Goal: Task Accomplishment & Management: Manage account settings

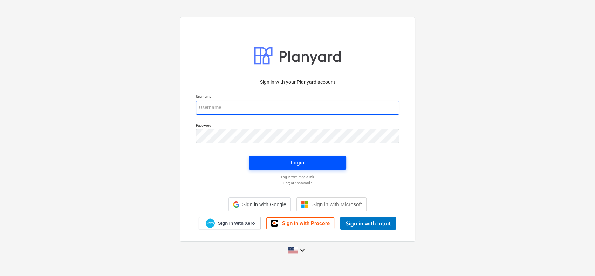
type input "[PERSON_NAME][EMAIL_ADDRESS][DOMAIN_NAME]"
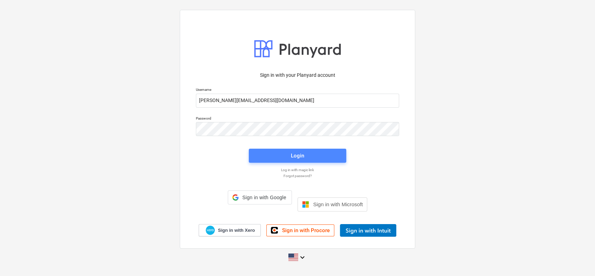
click at [293, 160] on div "Login" at bounding box center [297, 155] width 13 height 9
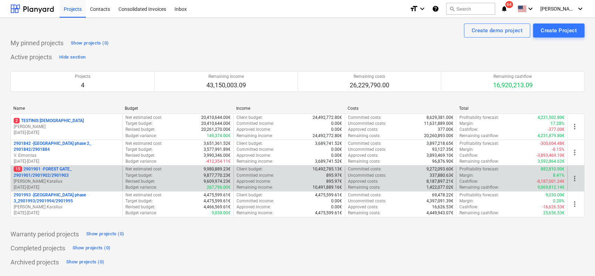
click at [70, 179] on p "[PERSON_NAME] Karalius" at bounding box center [67, 181] width 106 height 6
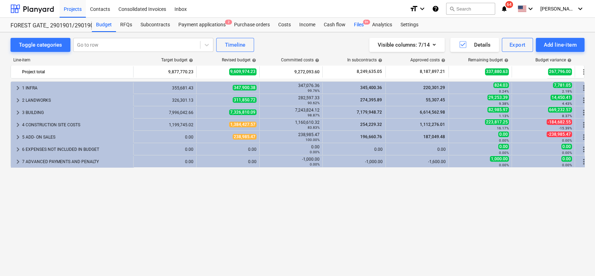
click at [360, 25] on div "Files 9+" at bounding box center [359, 25] width 18 height 14
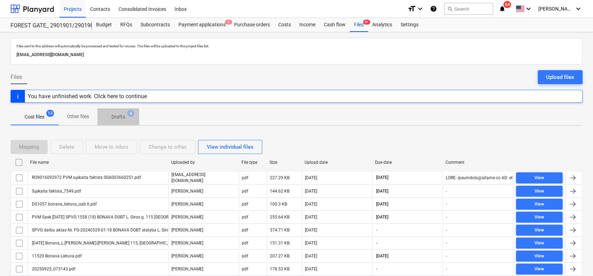
click at [120, 118] on p "Drafts" at bounding box center [118, 116] width 14 height 7
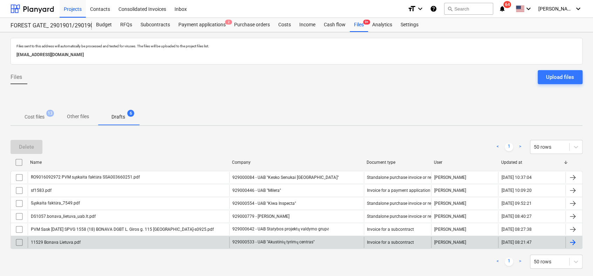
click at [574, 239] on div at bounding box center [572, 242] width 8 height 8
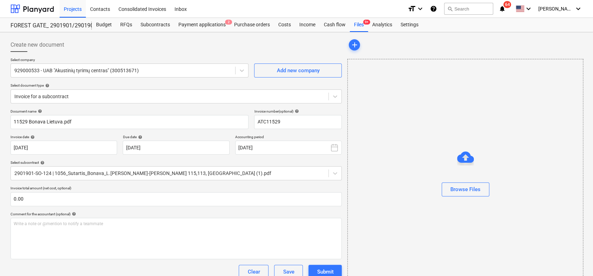
type input "ATC11529"
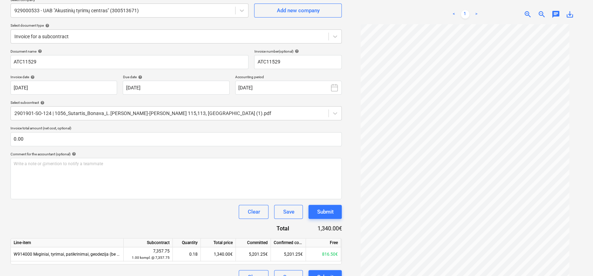
scroll to position [62, 0]
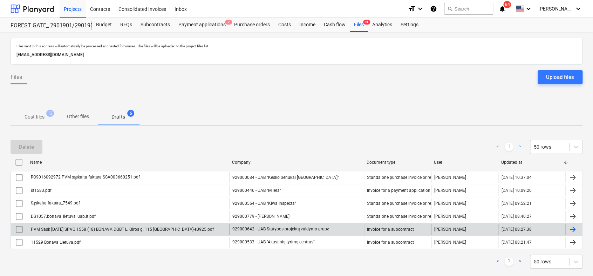
click at [576, 230] on div at bounding box center [572, 229] width 8 height 8
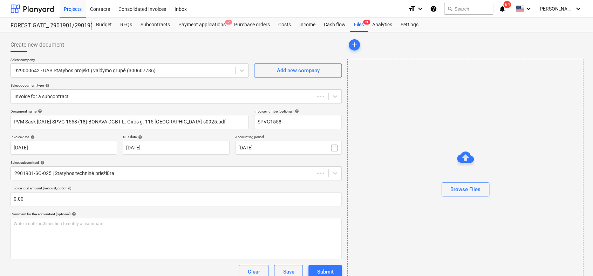
type input "SPVG1558"
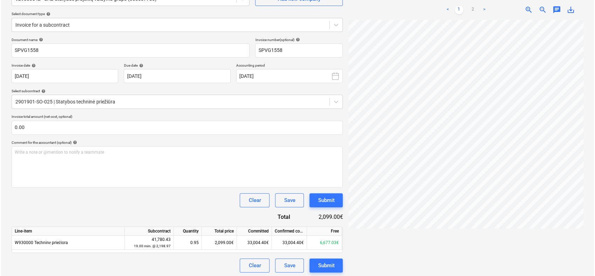
scroll to position [73, 0]
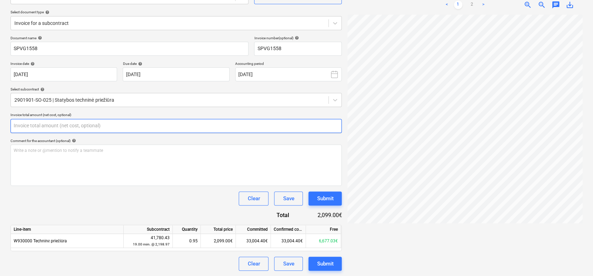
click at [132, 125] on input "text" at bounding box center [176, 126] width 331 height 14
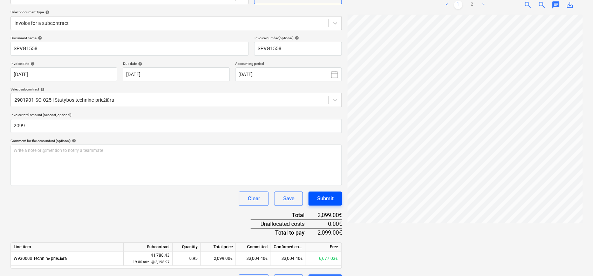
type input "2,099.00"
click at [315, 196] on button "Submit" at bounding box center [324, 198] width 33 height 14
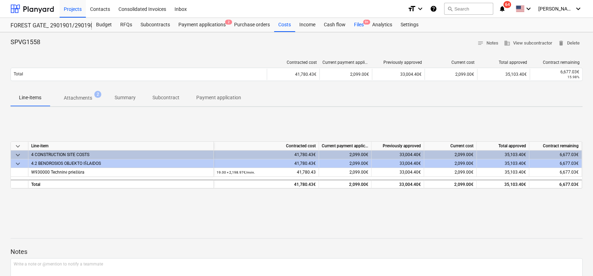
click at [360, 24] on div "Files 9+" at bounding box center [359, 25] width 18 height 14
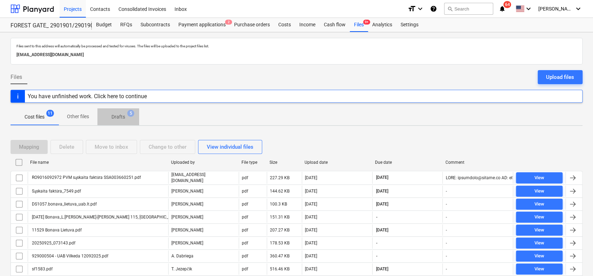
click at [115, 118] on p "Drafts" at bounding box center [118, 116] width 14 height 7
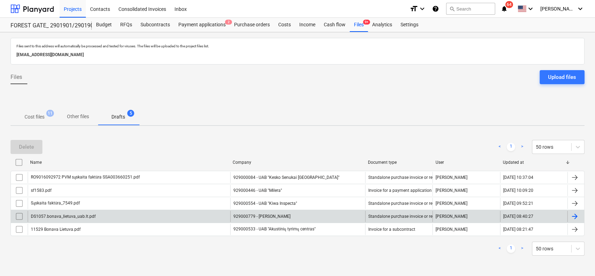
click at [578, 217] on div at bounding box center [575, 216] width 8 height 8
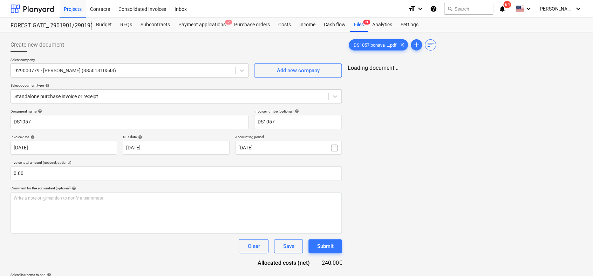
type input "DS1057"
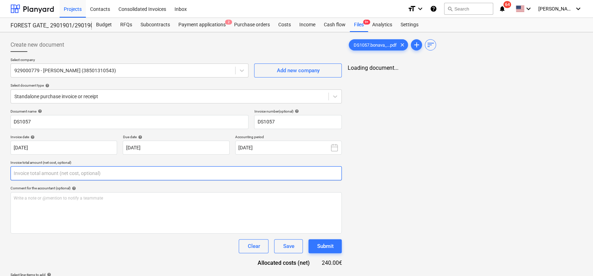
click at [181, 176] on input "text" at bounding box center [176, 173] width 331 height 14
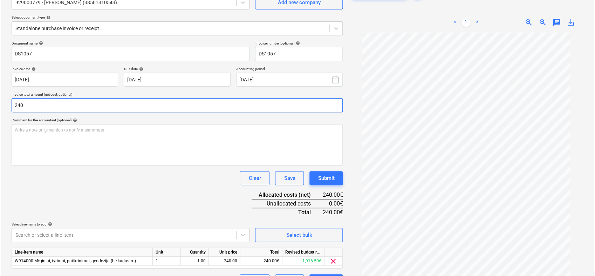
scroll to position [60, 0]
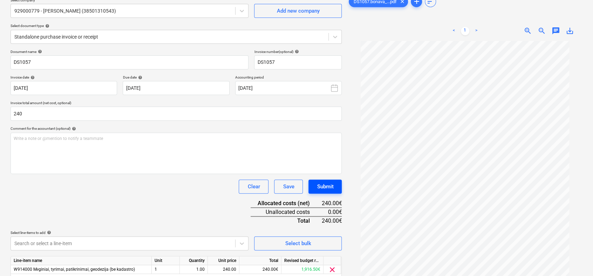
type input "240.00"
click at [332, 184] on div "Submit" at bounding box center [325, 186] width 16 height 9
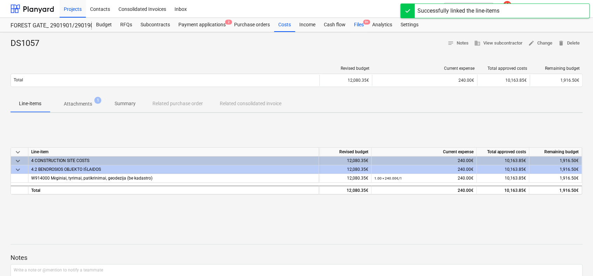
click at [360, 23] on div "Files 9+" at bounding box center [359, 25] width 18 height 14
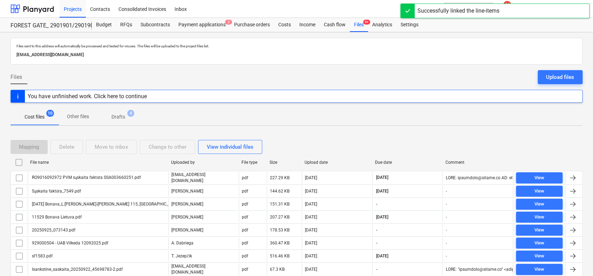
click at [118, 118] on p "Drafts" at bounding box center [118, 116] width 14 height 7
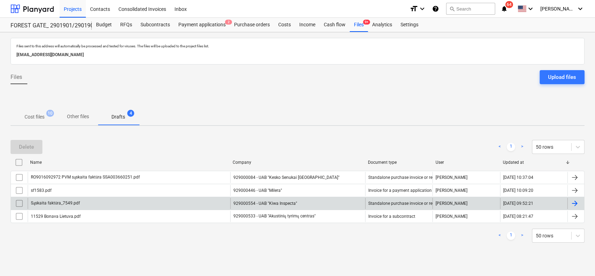
click at [576, 202] on div at bounding box center [575, 203] width 8 height 8
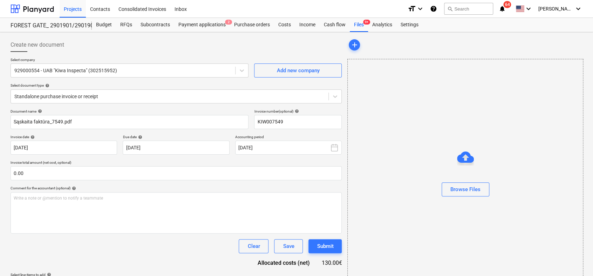
type input "KIW007549"
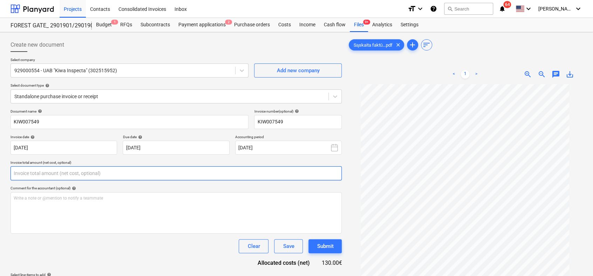
click at [216, 177] on input "text" at bounding box center [176, 173] width 331 height 14
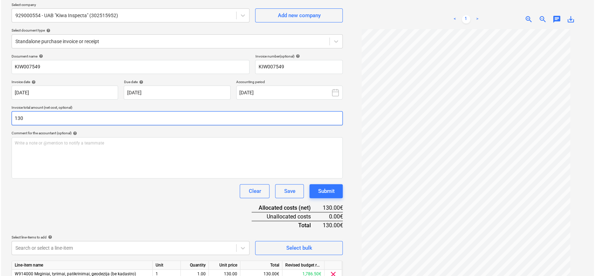
scroll to position [57, 0]
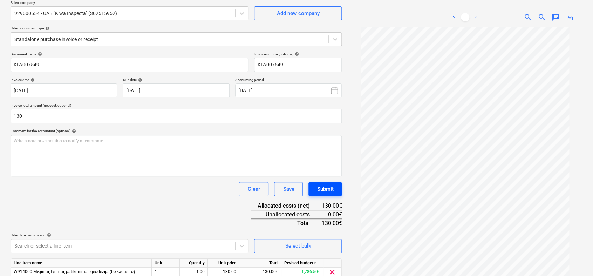
type input "130.00"
click at [324, 190] on div "Submit" at bounding box center [325, 188] width 16 height 9
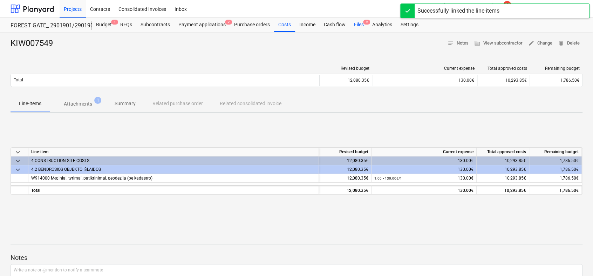
click at [358, 22] on div "Files 9" at bounding box center [359, 25] width 18 height 14
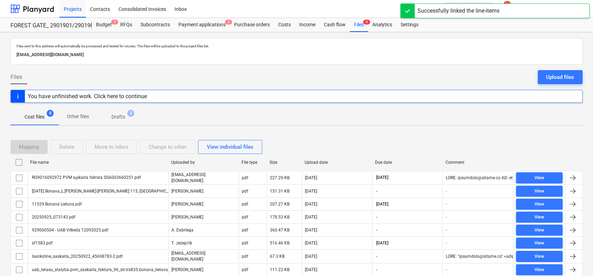
click at [114, 116] on p "Drafts" at bounding box center [118, 116] width 14 height 7
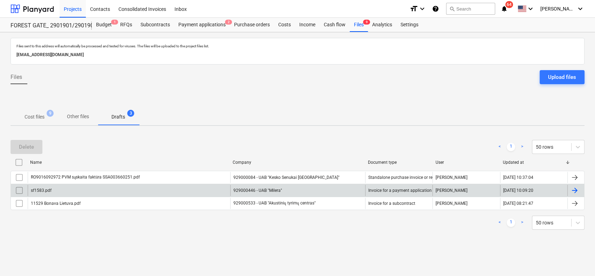
click at [572, 190] on div at bounding box center [575, 190] width 8 height 8
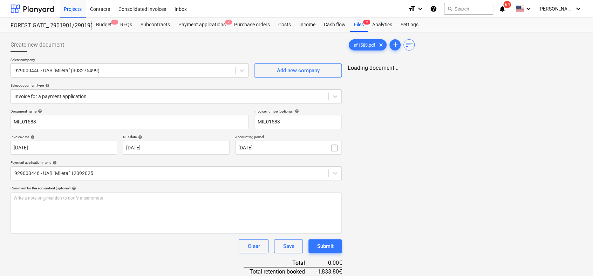
type input "MIL01583"
click at [327, 242] on div "Submit" at bounding box center [325, 245] width 16 height 9
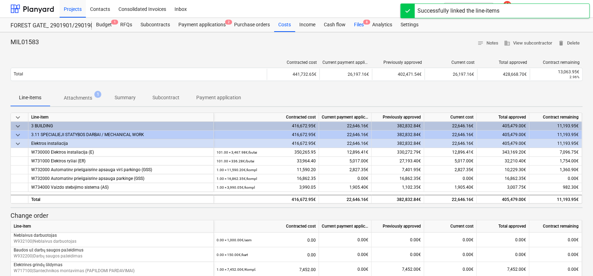
click at [357, 24] on div "Files 8" at bounding box center [359, 25] width 18 height 14
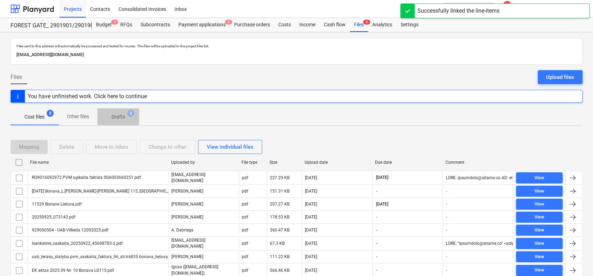
click at [123, 116] on p "Drafts" at bounding box center [118, 116] width 14 height 7
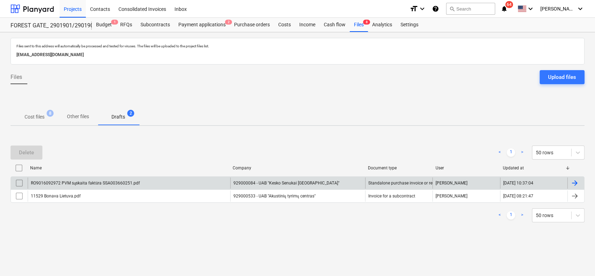
click at [575, 185] on div at bounding box center [575, 183] width 8 height 8
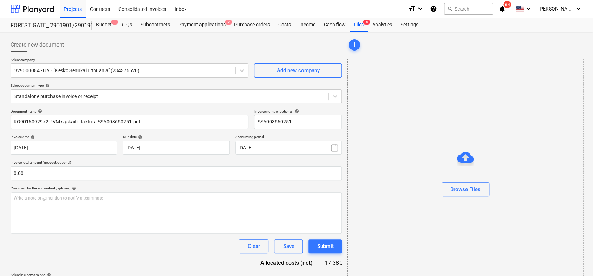
type input "SSA003660251"
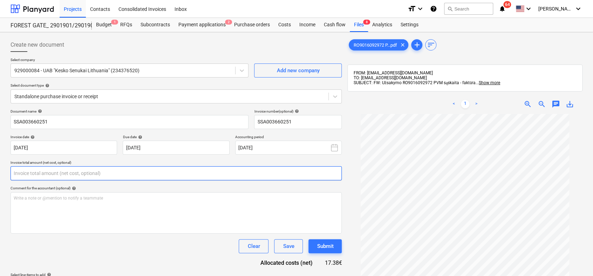
click at [218, 172] on input "text" at bounding box center [176, 173] width 331 height 14
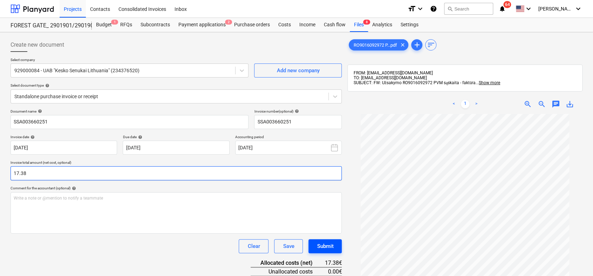
type input "17.38"
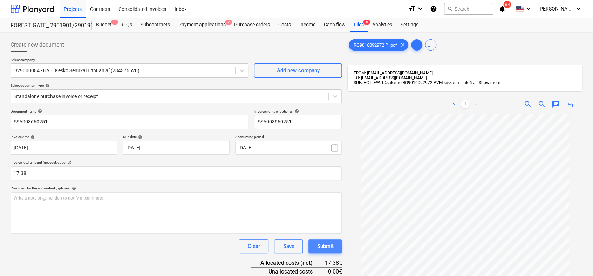
click at [334, 245] on button "Submit" at bounding box center [324, 246] width 33 height 14
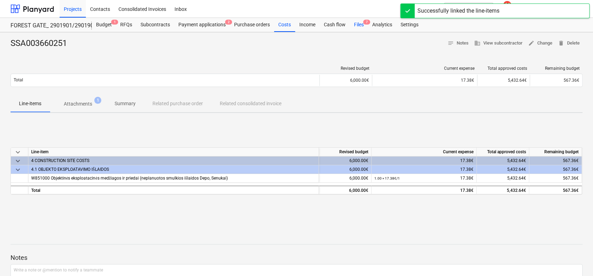
click at [359, 26] on div "Files 7" at bounding box center [359, 25] width 18 height 14
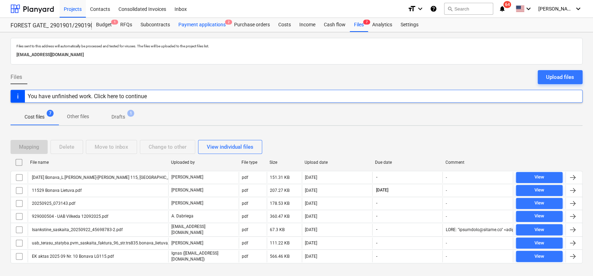
click at [217, 24] on div "Payment applications 2" at bounding box center [202, 25] width 56 height 14
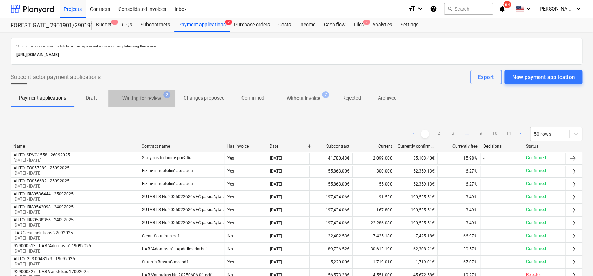
click at [146, 101] on p "Waiting for review" at bounding box center [141, 98] width 39 height 7
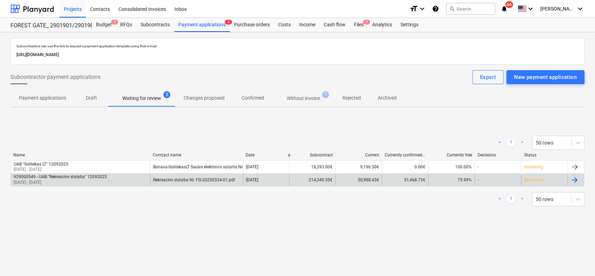
click at [575, 179] on div at bounding box center [575, 180] width 8 height 8
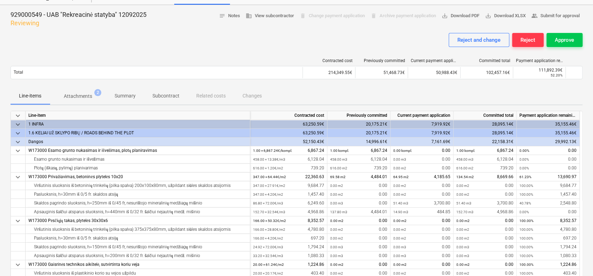
scroll to position [26, 0]
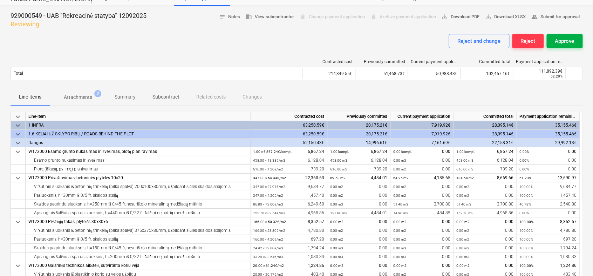
click at [571, 43] on div "Approve" at bounding box center [564, 40] width 19 height 9
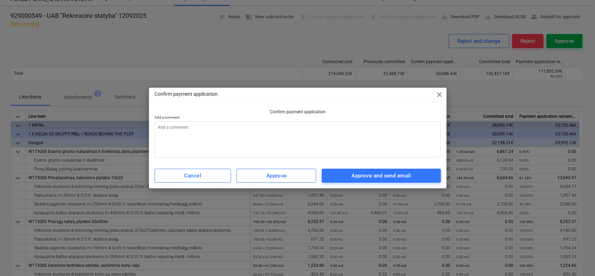
type textarea "x"
click at [295, 126] on textarea at bounding box center [298, 139] width 286 height 36
type textarea "0"
type textarea "x"
type textarea "09"
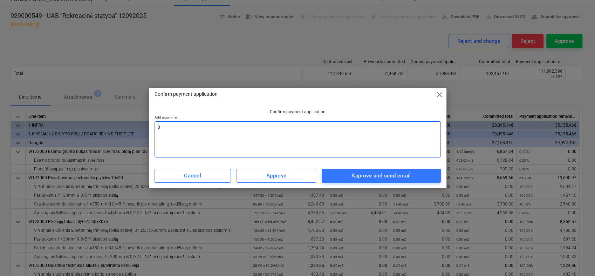
type textarea "x"
type textarea "09"
type textarea "x"
type textarea "09 m"
type textarea "x"
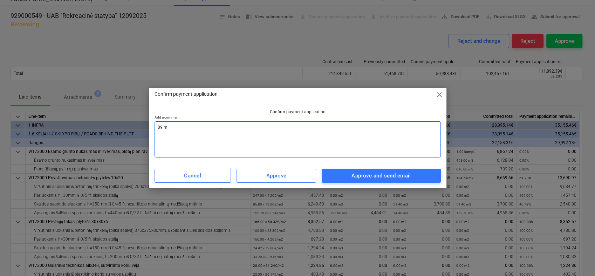
type textarea "09 mė"
type textarea "x"
type textarea "09 mėn"
type textarea "x"
type textarea "09 mėn"
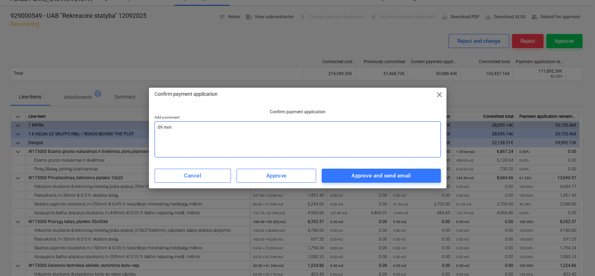
type textarea "x"
type textarea "09 mėn a"
type textarea "x"
type textarea "09 mėn ak"
type textarea "x"
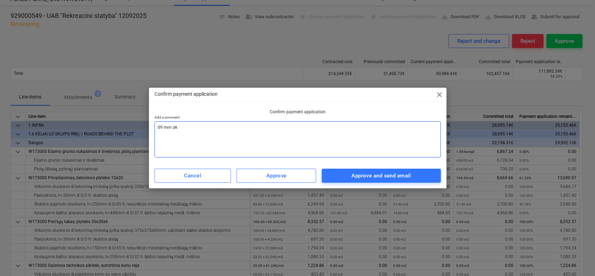
type textarea "09 mėn akt"
type textarea "x"
type textarea "09 mėn akta"
type textarea "x"
type textarea "09 mėn aktas"
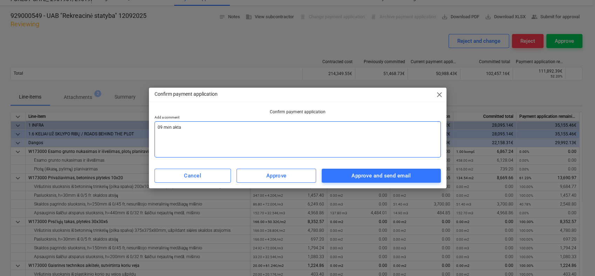
type textarea "x"
type textarea "09 mėn aktas"
type textarea "x"
type textarea "09 mėn aktas s"
type textarea "x"
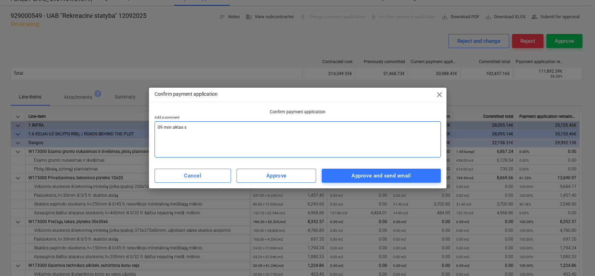
type textarea "09 mėn aktas su"
type textarea "x"
type textarea "09 mėn aktas sud"
type textarea "x"
type textarea "09 mėn aktas sude"
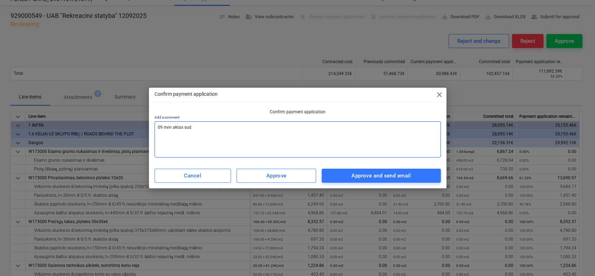
type textarea "x"
type textarea "09 mėn aktas suder"
type textarea "x"
type textarea "09 mėn aktas suderi"
type textarea "x"
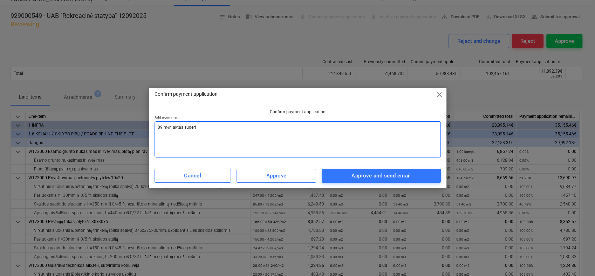
type textarea "09 mėn aktas suderin"
type textarea "x"
type textarea "09 mėn aktas suderint"
type textarea "x"
type textarea "09 mėn aktas suderinta"
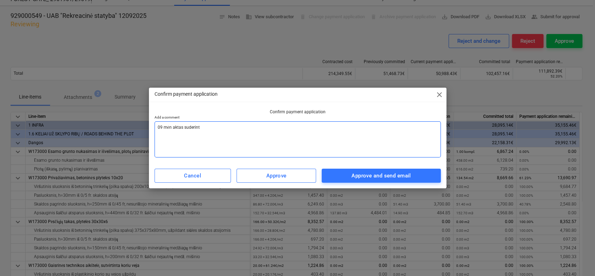
type textarea "x"
type textarea "09 mėn aktas suderintas"
type textarea "x"
type textarea "09 mėn aktas suderintas,"
type textarea "x"
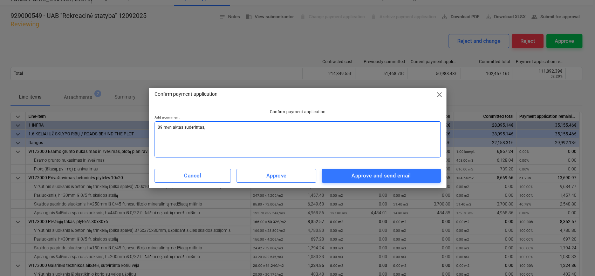
type textarea "09 mėn aktas suderintas,"
type textarea "x"
type textarea "09 mėn aktas suderintas, p"
type textarea "x"
type textarea "09 mėn aktas suderintas, [GEOGRAPHIC_DATA]"
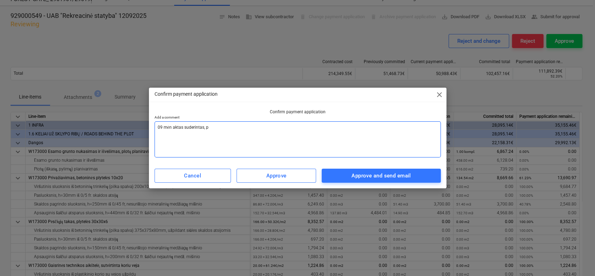
type textarea "x"
type textarea "09 mėn aktas suderintas, pat"
type textarea "x"
type textarea "09 mėn aktas suderintas, pate"
type textarea "x"
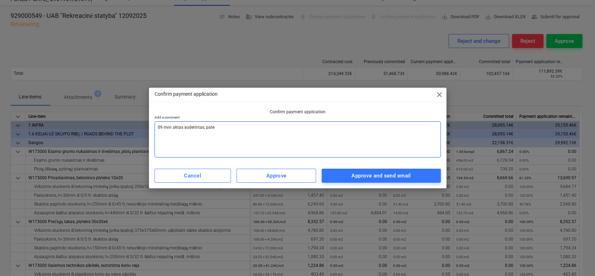
type textarea "09 mėn aktas suderintas, patei"
type textarea "x"
type textarea "09 mėn aktas suderintas, [GEOGRAPHIC_DATA]"
type textarea "x"
type textarea "09 mėn aktas suderintas, pateikt"
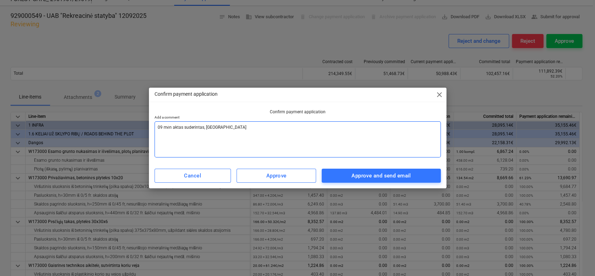
type textarea "x"
type textarea "09 mėn aktas suderintas, pateikte"
type textarea "x"
type textarea "09 mėn aktas suderintas, pateikte"
type textarea "x"
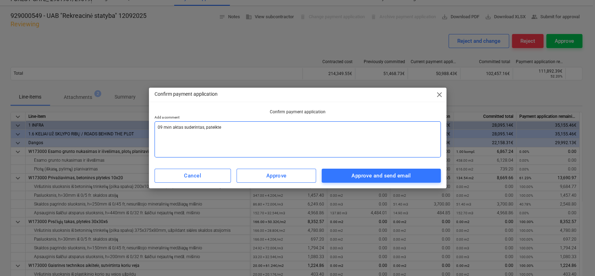
type textarea "09 mėn aktas suderintas, pateikte s"
type textarea "x"
type textarea "09 mėn aktas suderintas, pateikte są"
type textarea "x"
type textarea "09 mėn aktas suderintas, pateikte sąs"
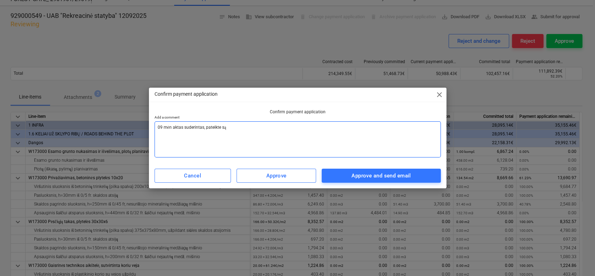
type textarea "x"
type textarea "09 mėn aktas suderintas, pateikte sąsk"
type textarea "x"
type textarea "09 mėn aktas suderintas, pateikte sąska"
type textarea "x"
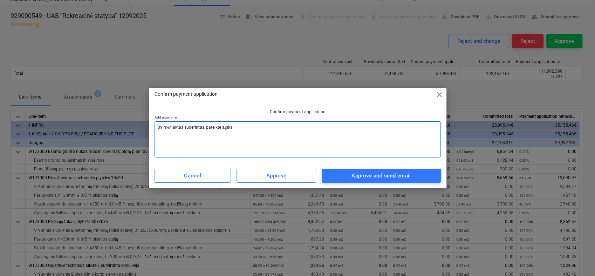
type textarea "09 mėn aktas suderintas, pateikte sąskai"
type textarea "x"
type textarea "09 mėn aktas suderintas, pateikte sąskait"
type textarea "x"
type textarea "09 mėn aktas suderintas, pateikte sąskaitą"
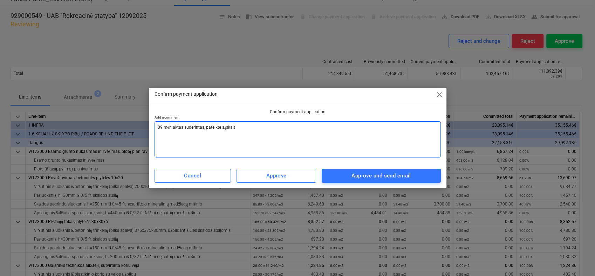
type textarea "x"
type textarea "09 mėn aktas suderintas, pateikte sąskaitą."
type textarea "x"
type textarea "09 mėn aktas suderintas, pateikte sąskaitą."
type textarea "x"
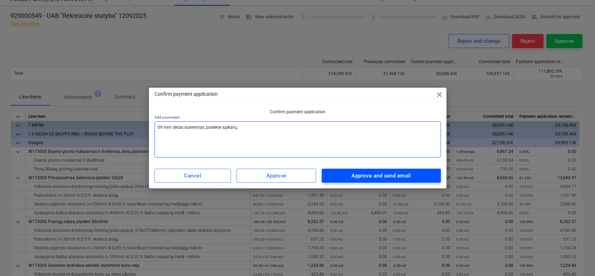
type textarea "09 mėn aktas suderintas, pateikte sąskaitą."
click at [348, 175] on span "Approve and send email" at bounding box center [380, 175] width 103 height 9
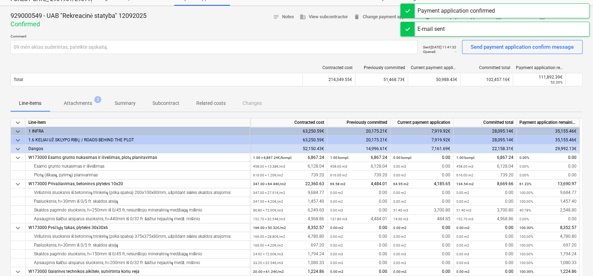
click at [451, 61] on div "Contracted cost Previously committed Current payment application Committed tota…" at bounding box center [297, 77] width 572 height 35
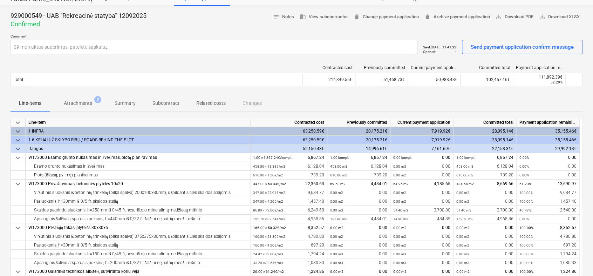
scroll to position [0, 0]
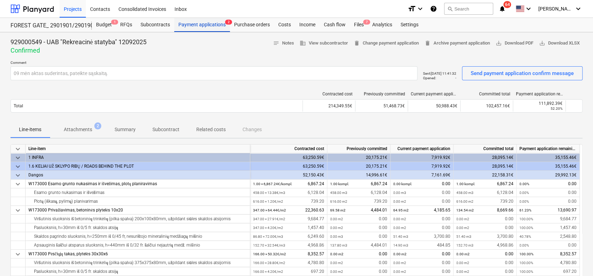
click at [201, 24] on div "Payment applications 2" at bounding box center [202, 25] width 56 height 14
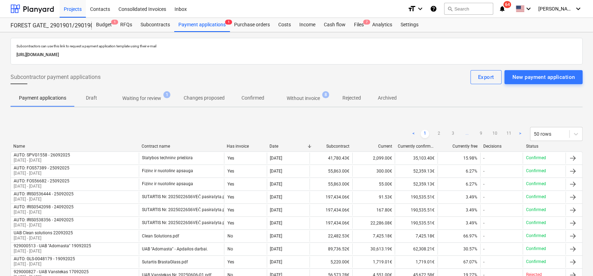
click at [151, 99] on p "Waiting for review" at bounding box center [141, 98] width 39 height 7
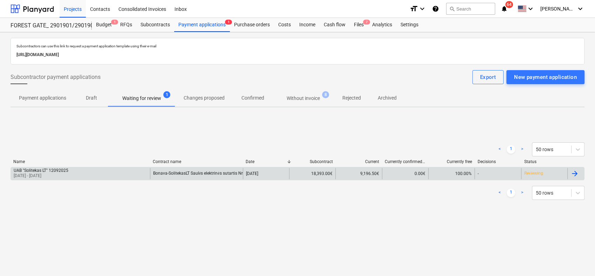
click at [578, 174] on div at bounding box center [575, 173] width 8 height 8
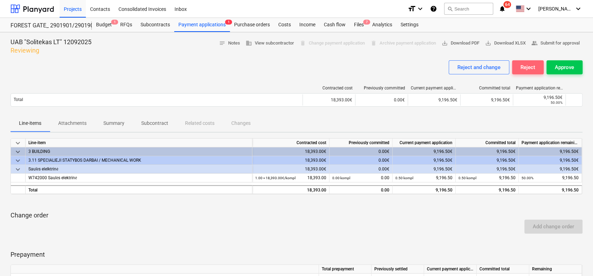
click at [533, 70] on div "Reject" at bounding box center [527, 67] width 15 height 9
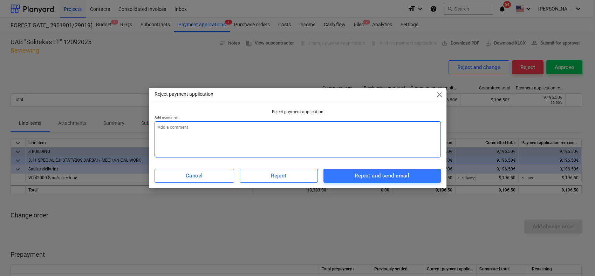
click at [282, 129] on textarea at bounding box center [298, 139] width 286 height 36
type textarea "x"
type textarea "0"
type textarea "x"
type textarea "09"
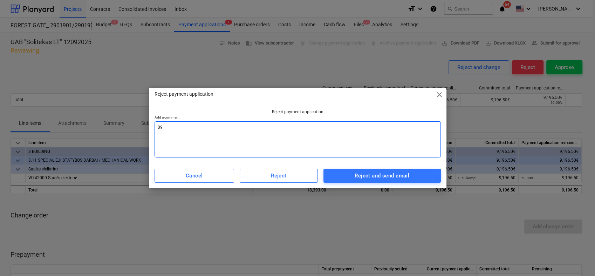
type textarea "x"
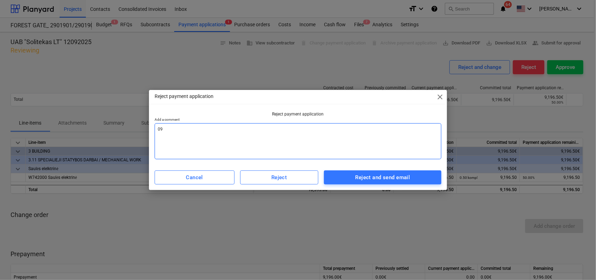
type textarea "09"
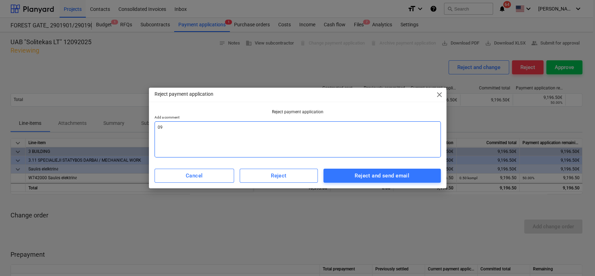
type textarea "x"
type textarea "09 m"
type textarea "x"
type textarea "09 mė"
type textarea "x"
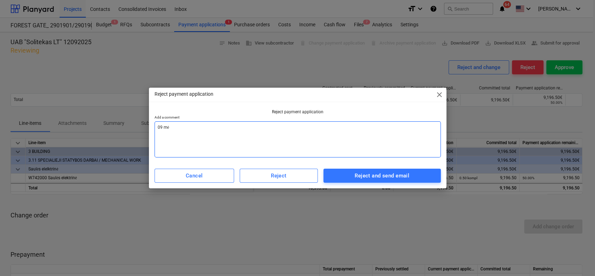
type textarea "09 mėn"
type textarea "x"
type textarea "09 mėn"
type textarea "x"
type textarea "09 mėn a"
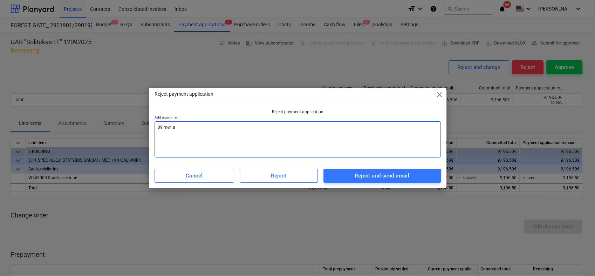
type textarea "x"
type textarea "09 mėn ak"
type textarea "x"
type textarea "09 mėn akt"
type textarea "x"
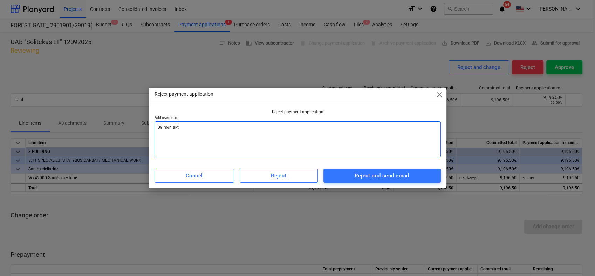
type textarea "09 mėn akta"
type textarea "x"
type textarea "09 mėn aktas"
type textarea "x"
type textarea "09 mėn aktas"
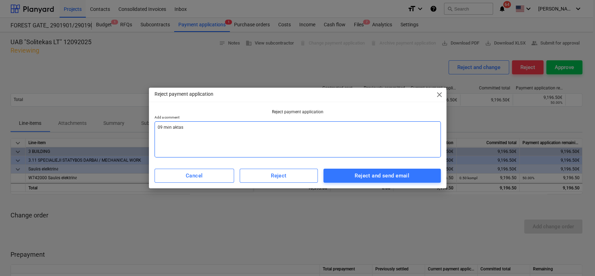
type textarea "x"
type textarea "09 mėn aktas a"
type textarea "x"
type textarea "09 mėn aktas at"
type textarea "x"
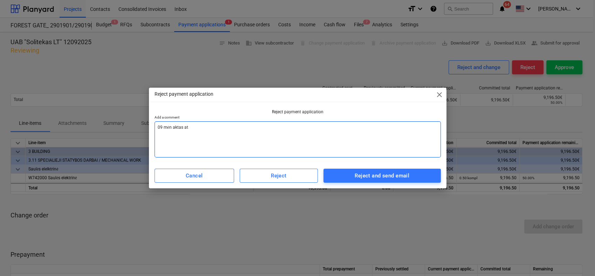
type textarea "09 mėn aktas atm"
type textarea "x"
type textarea "09 mėn aktas atme"
type textarea "x"
type textarea "09 mėn aktas atmes"
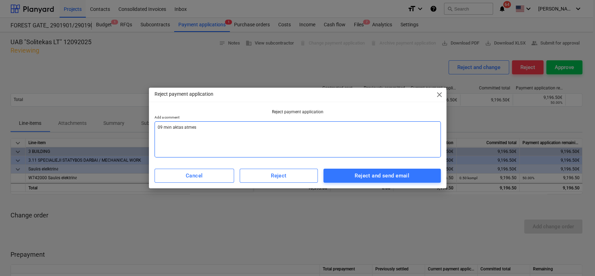
type textarea "x"
type textarea "09 mėn aktas atmest"
type textarea "x"
type textarea "09 mėn aktas atmesta"
type textarea "x"
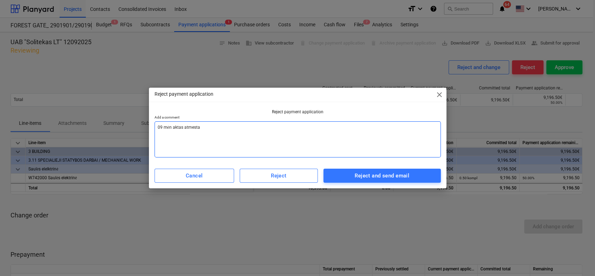
type textarea "09 mėn aktas atmestas"
type textarea "x"
type textarea "09 mėn aktas atmestas,"
type textarea "x"
type textarea "09 mėn aktas atmestas,"
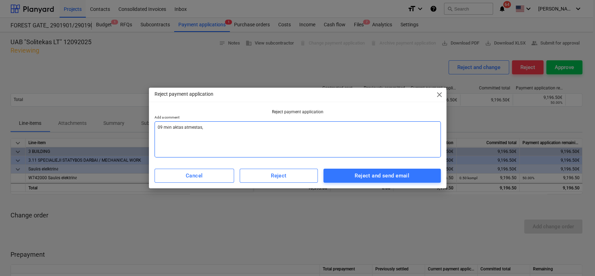
type textarea "x"
type textarea "09 mėn aktas atmestas, n"
type textarea "x"
type textarea "09 mėn aktas atmestas, ne"
type textarea "x"
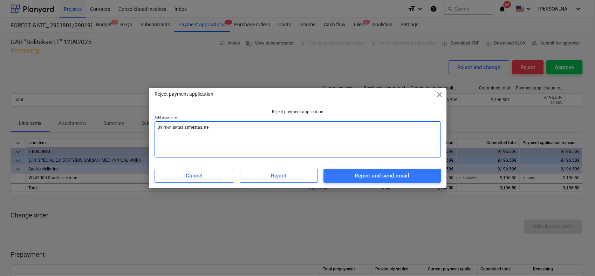
type textarea "09 mėn aktas atmestas, neu"
type textarea "x"
type textarea "09 mėn aktas atmestas, neuž"
type textarea "x"
type textarea "09 mėn aktas atmestas, neužp"
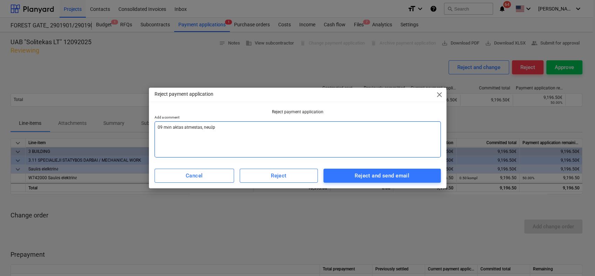
type textarea "x"
type textarea "09 mėn aktas atmestas, neužpi"
type textarea "x"
type textarea "09 mėn aktas atmestas, neužpil"
type textarea "x"
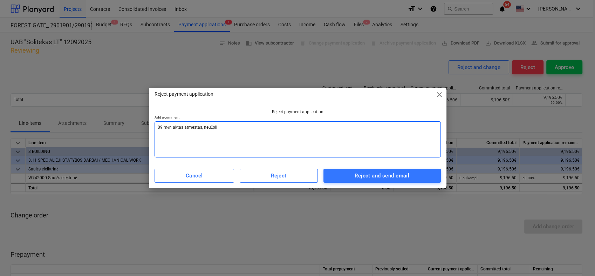
type textarea "09 mėn aktas atmestas, neužpild"
type textarea "x"
type textarea "09 mėn aktas atmestas, neužpildy"
type textarea "x"
type textarea "09 mėn aktas atmestas, neužpildyt"
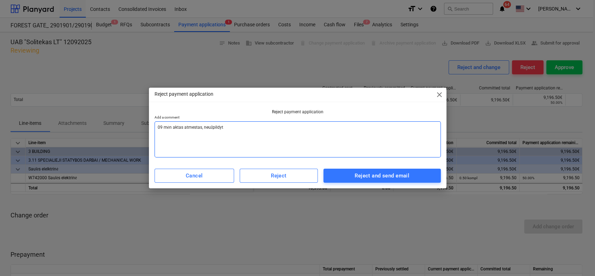
type textarea "x"
type textarea "09 mėn aktas atmestas, neužpildyta"
type textarea "x"
type textarea "09 mėn aktas atmestas, neužpildytas"
type textarea "x"
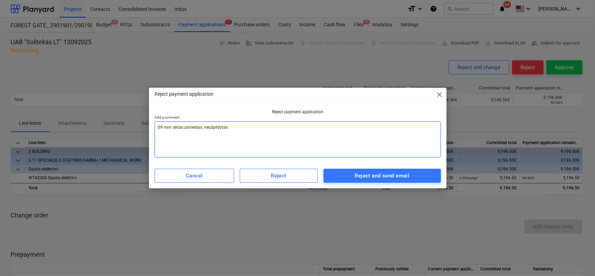
type textarea "09 mėn aktas atmestas, neužpildytas"
type textarea "x"
type textarea "09 mėn aktas atmestas, neužpildytas s"
type textarea "x"
type textarea "09 mėn aktas atmestas, neužpildytas st"
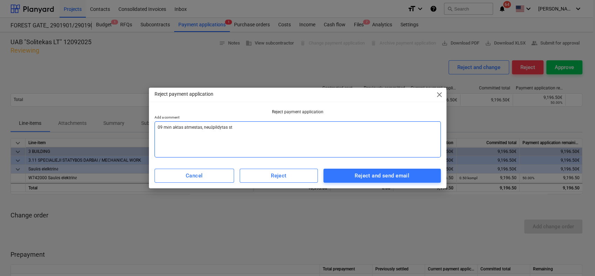
type textarea "x"
type textarea "09 mėn aktas atmestas, neužpildytas sta"
type textarea "x"
type textarea "09 mėn aktas atmestas, neužpildytas stay"
type textarea "x"
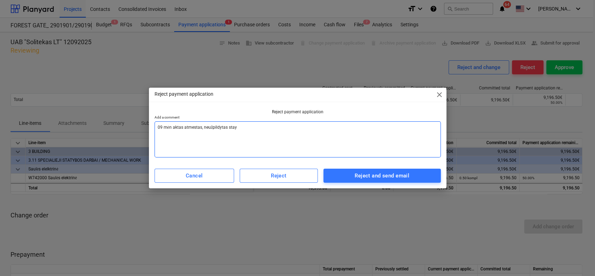
type textarea "09 mėn aktas atmestas, neužpildytas stayb"
type textarea "x"
type textarea "09 mėn aktas atmestas, neužpildytas staybo"
type textarea "x"
type textarea "09 mėn aktas atmestas, neužpildytas staybos"
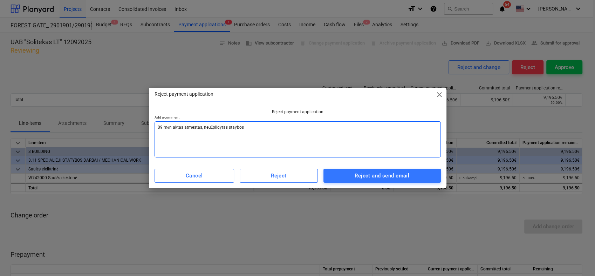
type textarea "x"
type textarea "09 mėn aktas atmestas, neužpildytas staybos"
type textarea "x"
type textarea "09 mėn aktas atmestas, neužpildytas staybos d"
type textarea "x"
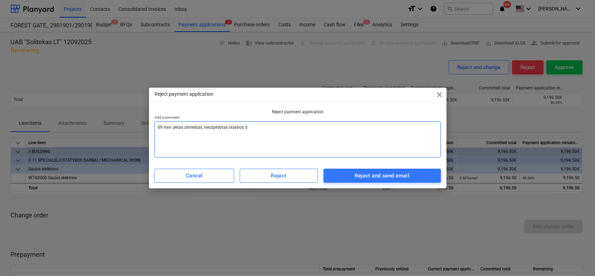
type textarea "09 mėn aktas atmestas, neužpildytas staybos da"
type textarea "x"
type textarea "09 mėn aktas atmestas, neužpildytas staybos dar"
type textarea "x"
type textarea "09 mėn aktas atmestas, neužpildytas staybos darb"
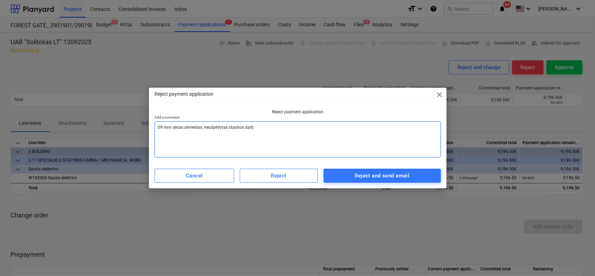
type textarea "x"
type textarea "09 mėn aktas atmestas, neužpildytas staybos darbų"
type textarea "x"
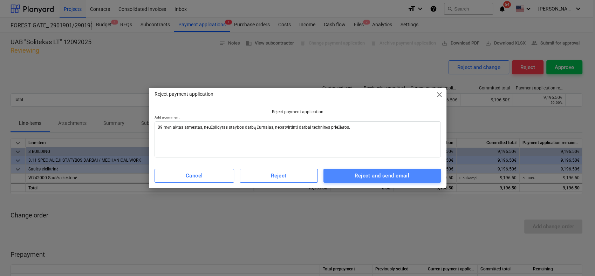
click at [374, 177] on div "Reject and send email" at bounding box center [382, 175] width 55 height 9
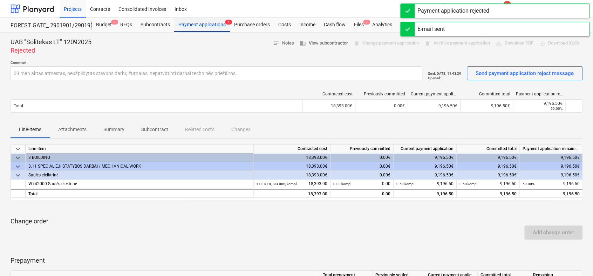
click at [215, 25] on div "Payment applications 1" at bounding box center [202, 25] width 56 height 14
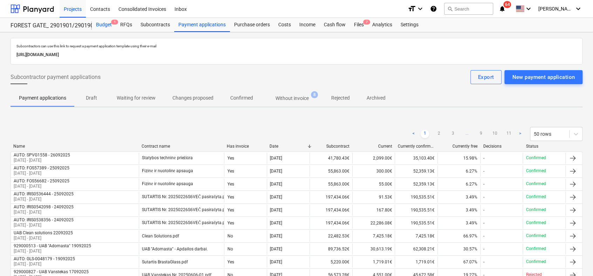
click at [103, 25] on div "Budget 1" at bounding box center [104, 25] width 24 height 14
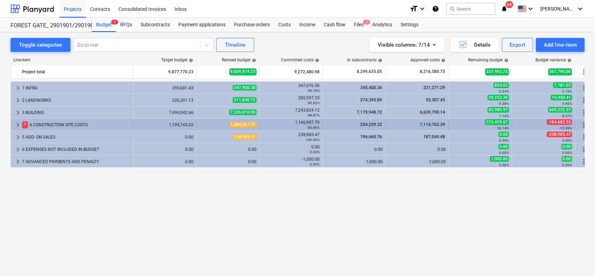
click at [17, 126] on span "keyboard_arrow_right" at bounding box center [18, 125] width 8 height 8
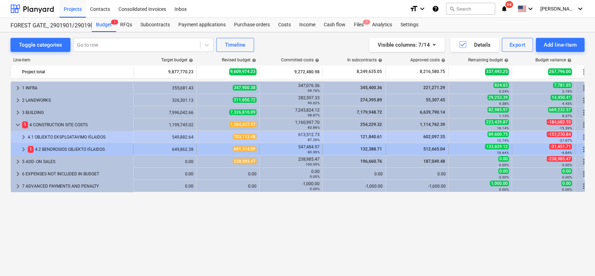
click at [22, 149] on span "keyboard_arrow_right" at bounding box center [23, 149] width 8 height 8
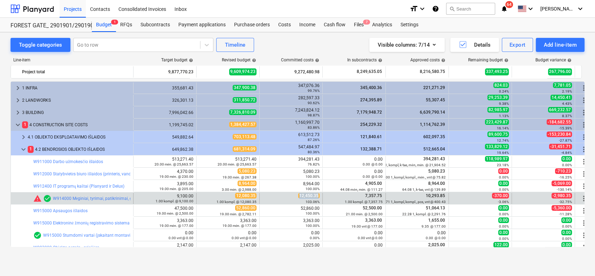
drag, startPoint x: 300, startPoint y: 196, endPoint x: 319, endPoint y: 193, distance: 18.8
click at [319, 193] on div "12,450.35 103.06%" at bounding box center [290, 198] width 57 height 11
copy span "12,450.35"
click at [203, 197] on span "edit" at bounding box center [204, 199] width 6 height 6
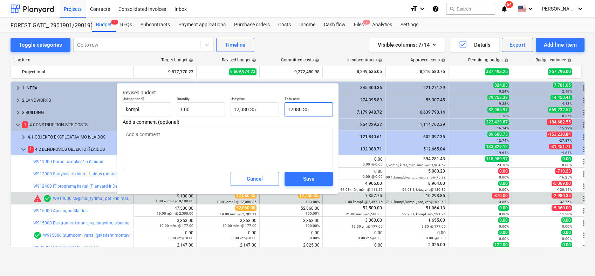
drag, startPoint x: 310, startPoint y: 114, endPoint x: 283, endPoint y: 117, distance: 27.3
click at [283, 117] on div "Total cost 12080.35" at bounding box center [309, 107] width 54 height 26
paste input ",45"
click at [310, 178] on div "Save" at bounding box center [308, 178] width 11 height 9
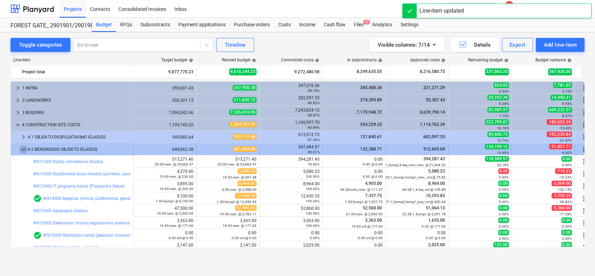
drag, startPoint x: 24, startPoint y: 153, endPoint x: 23, endPoint y: 147, distance: 5.7
click at [23, 147] on span "keyboard_arrow_down" at bounding box center [23, 149] width 8 height 8
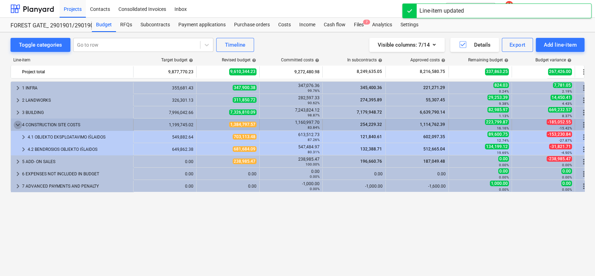
click at [18, 123] on span "keyboard_arrow_down" at bounding box center [18, 125] width 8 height 8
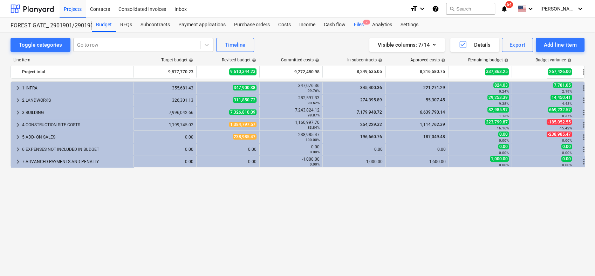
click at [358, 22] on div "Files 7" at bounding box center [359, 25] width 18 height 14
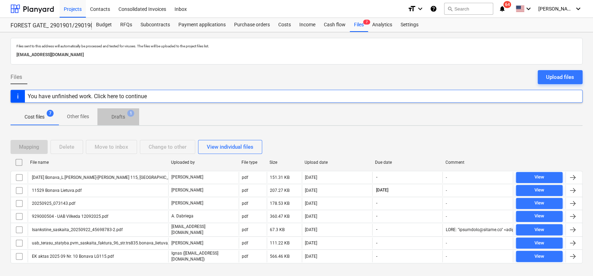
click at [119, 118] on p "Drafts" at bounding box center [118, 116] width 14 height 7
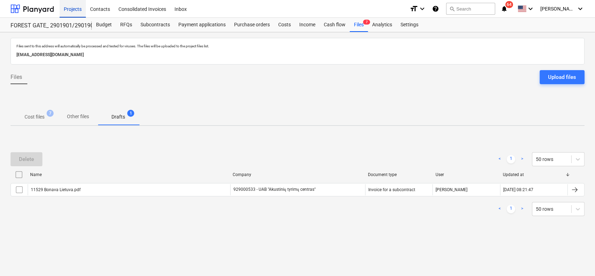
click at [68, 6] on div "Projects" at bounding box center [73, 9] width 26 height 18
